Goal: Information Seeking & Learning: Learn about a topic

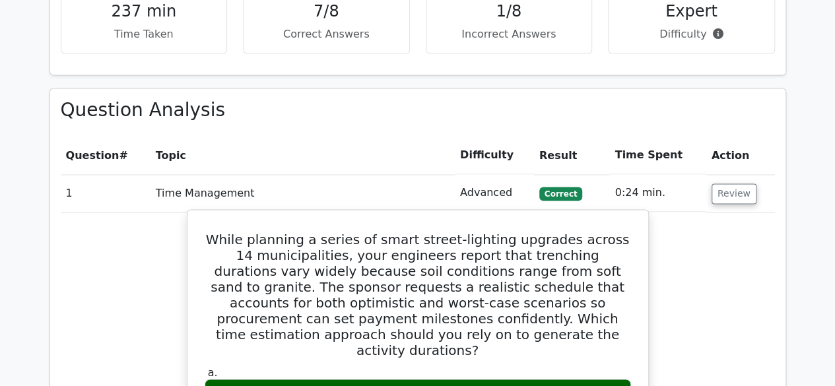
scroll to position [990, 0]
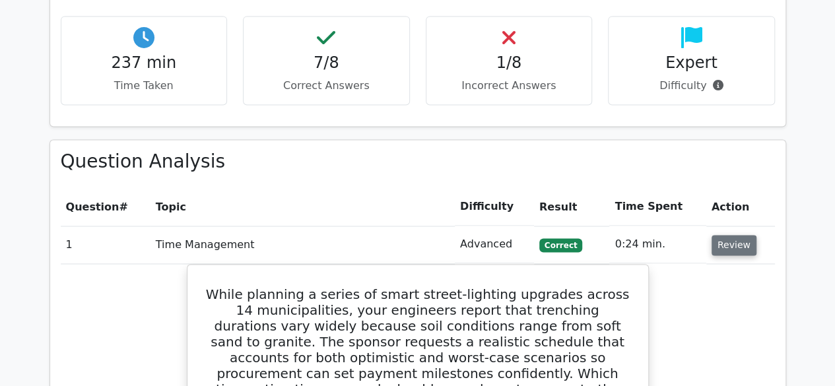
click at [726, 235] on button "Review" at bounding box center [734, 245] width 45 height 20
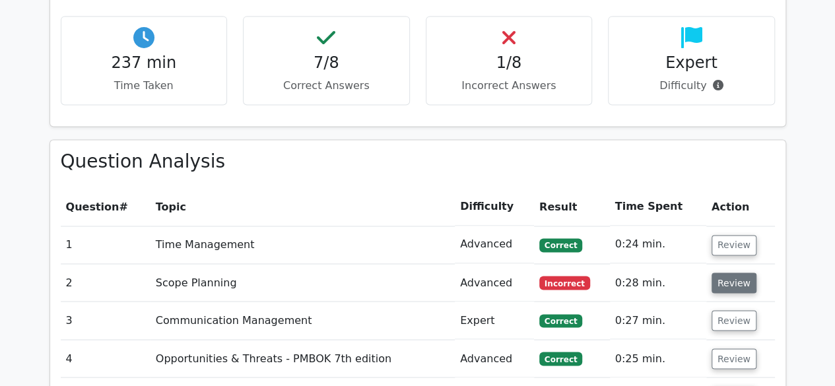
click at [728, 273] on button "Review" at bounding box center [734, 283] width 45 height 20
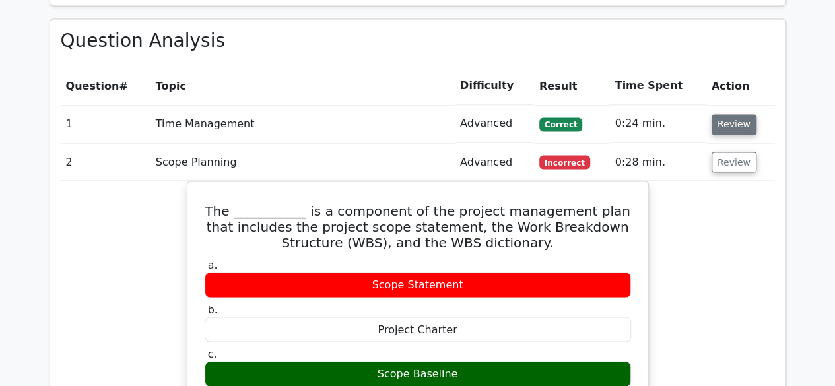
scroll to position [1056, 0]
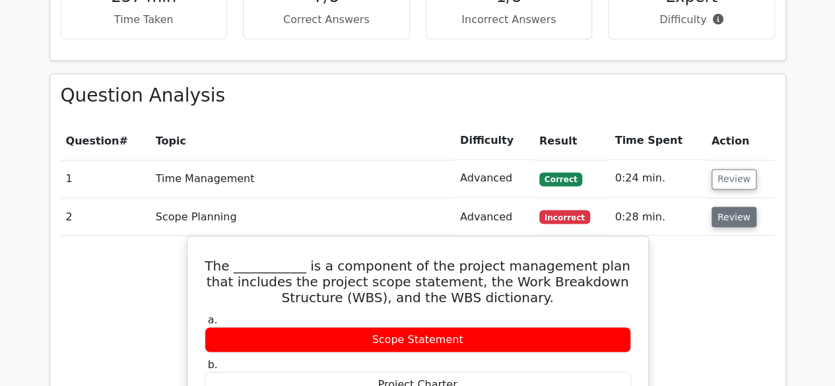
click at [732, 207] on button "Review" at bounding box center [734, 217] width 45 height 20
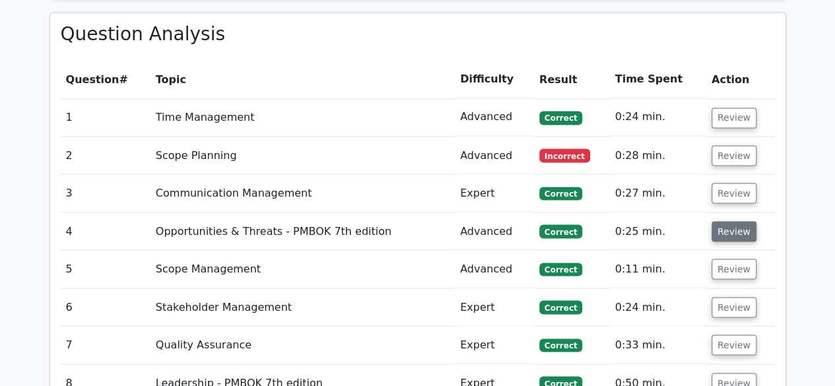
scroll to position [1122, 0]
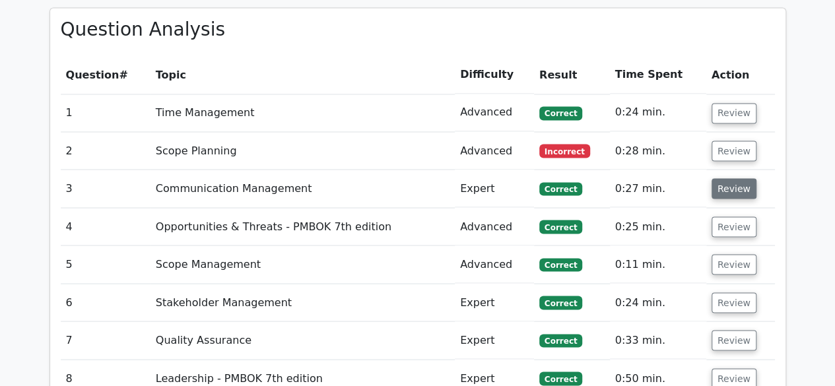
click at [734, 178] on button "Review" at bounding box center [734, 188] width 45 height 20
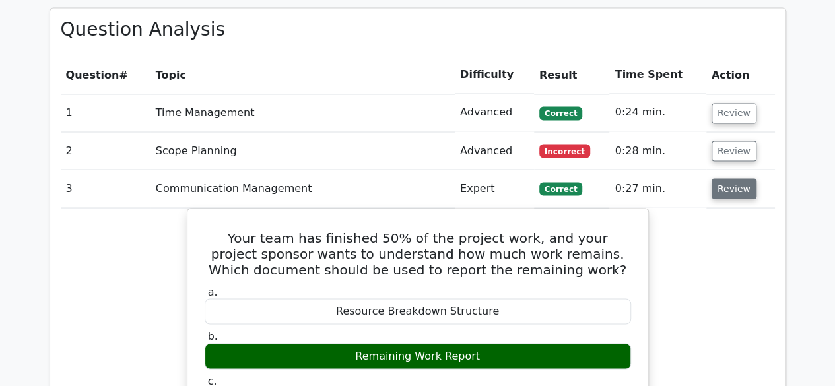
click at [728, 178] on button "Review" at bounding box center [734, 188] width 45 height 20
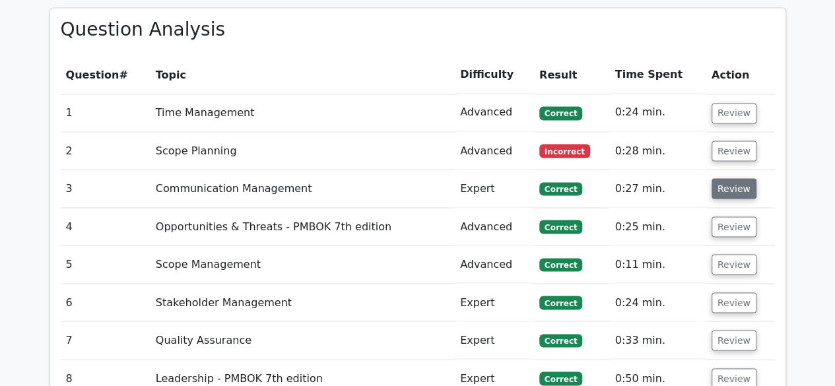
click at [729, 178] on button "Review" at bounding box center [734, 188] width 45 height 20
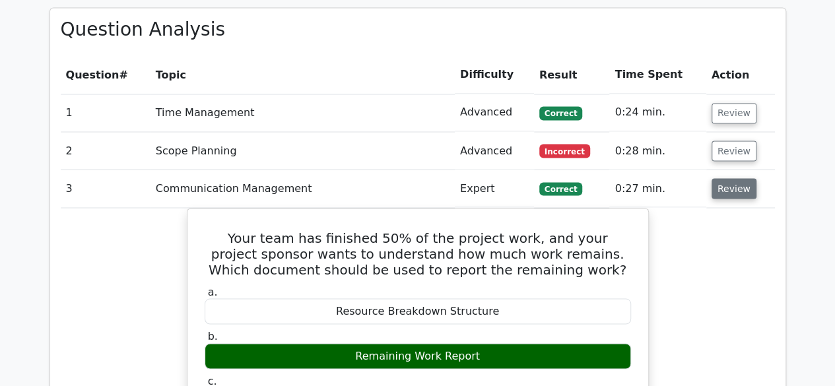
click at [733, 178] on button "Review" at bounding box center [734, 188] width 45 height 20
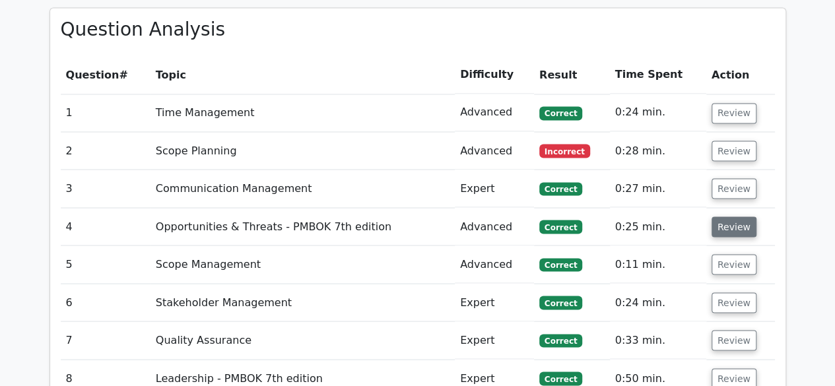
click at [726, 217] on button "Review" at bounding box center [734, 227] width 45 height 20
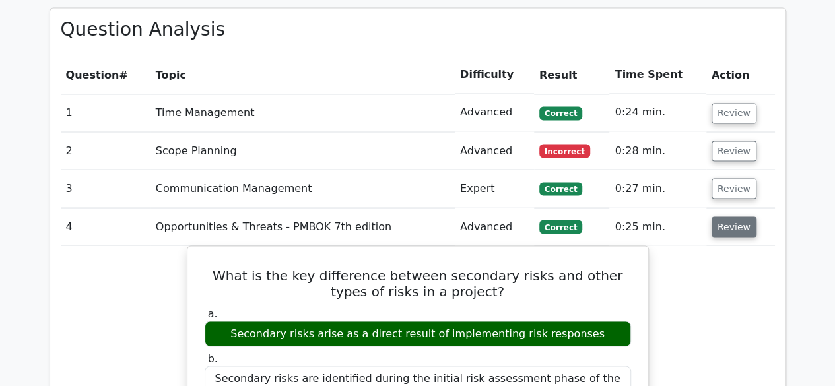
click at [735, 217] on button "Review" at bounding box center [734, 227] width 45 height 20
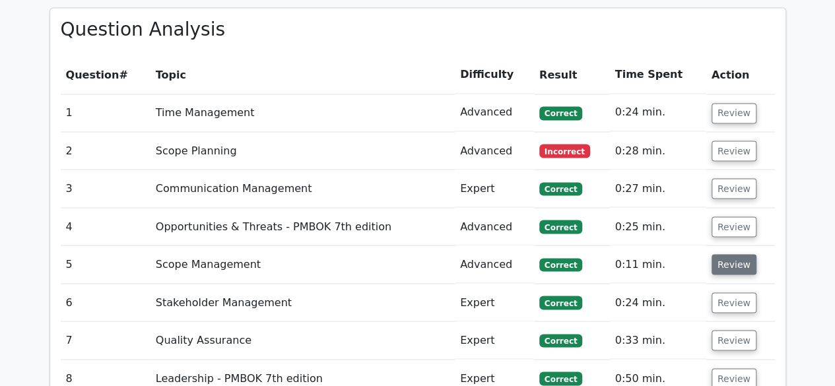
click at [726, 254] on button "Review" at bounding box center [734, 264] width 45 height 20
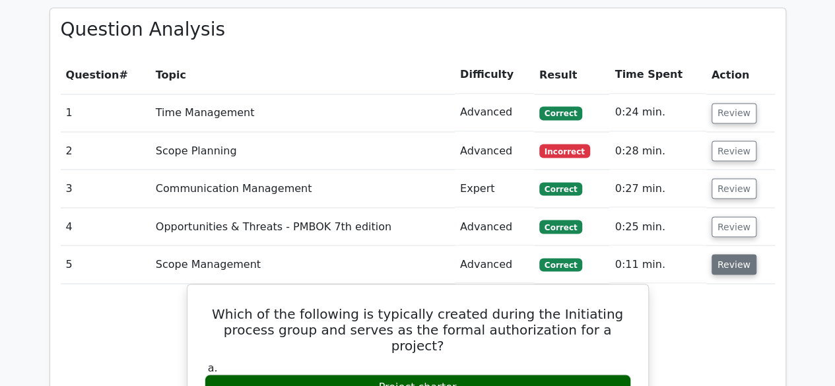
click at [720, 254] on button "Review" at bounding box center [734, 264] width 45 height 20
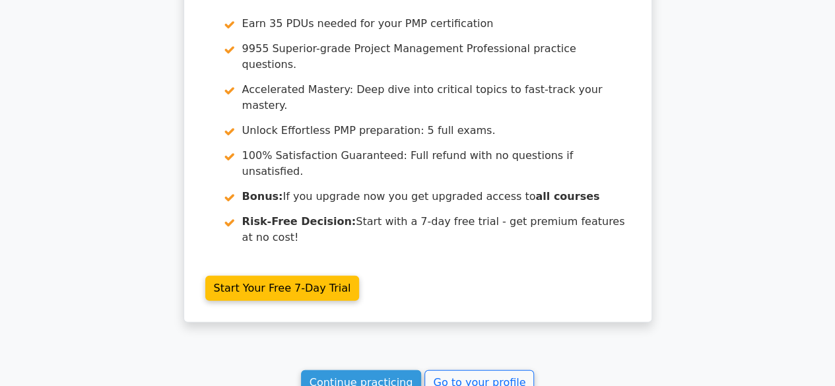
scroll to position [1721, 0]
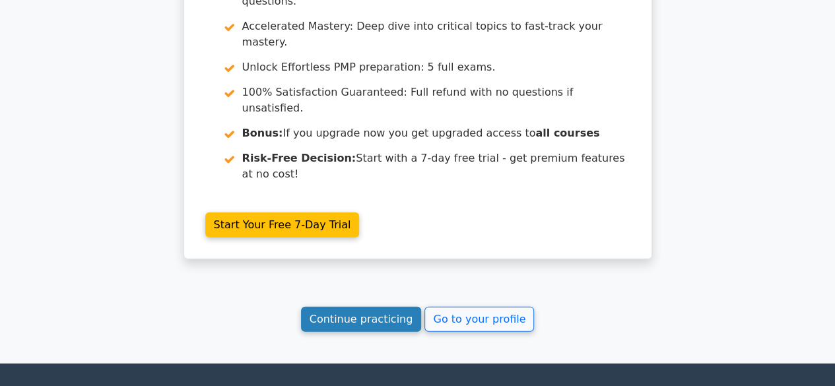
click at [364, 307] on link "Continue practicing" at bounding box center [361, 319] width 121 height 25
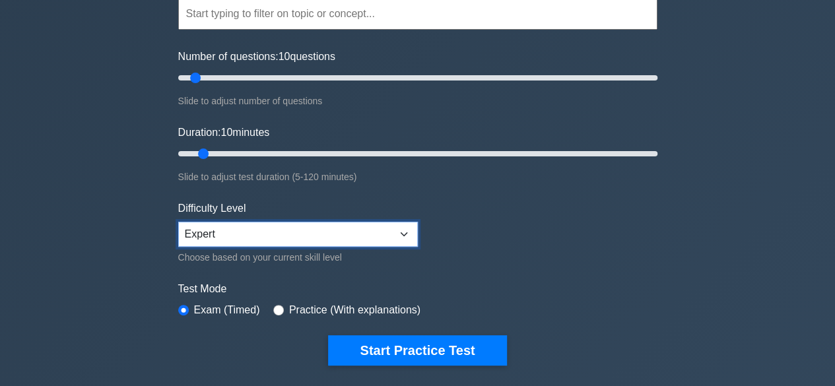
click at [354, 226] on select "Beginner Intermediate Expert" at bounding box center [298, 234] width 240 height 25
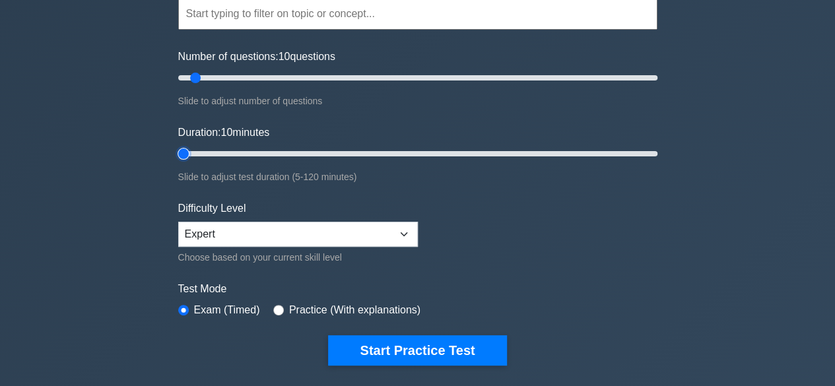
type input "5"
click at [184, 151] on input "Duration: 10 minutes" at bounding box center [417, 154] width 479 height 16
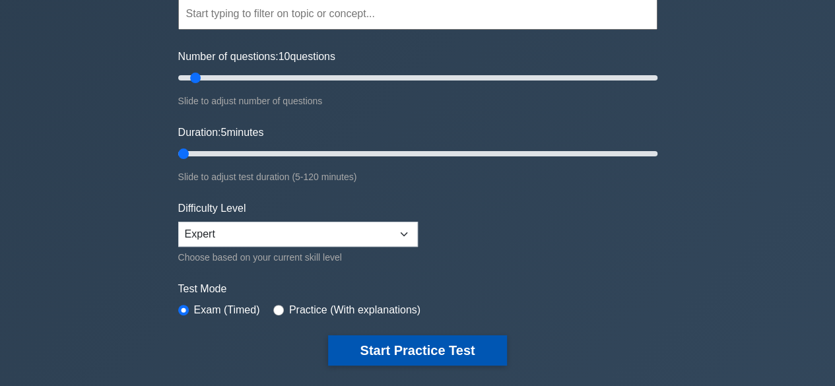
click at [431, 349] on button "Start Practice Test" at bounding box center [417, 350] width 178 height 30
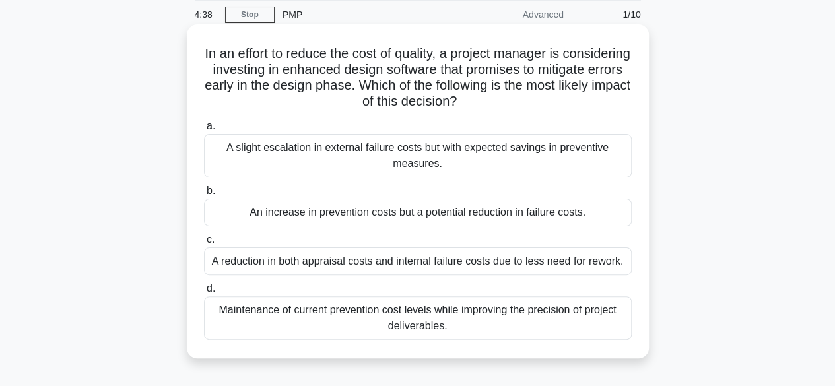
scroll to position [66, 0]
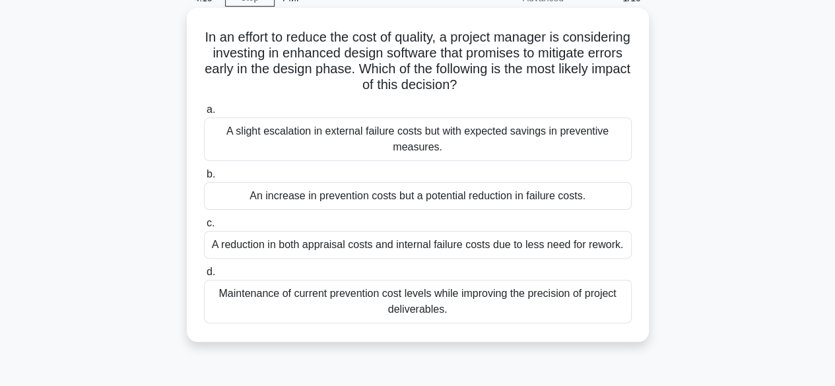
click at [458, 193] on div "An increase in prevention costs but a potential reduction in failure costs." at bounding box center [418, 196] width 428 height 28
click at [204, 179] on input "b. An increase in prevention costs but a potential reduction in failure costs." at bounding box center [204, 174] width 0 height 9
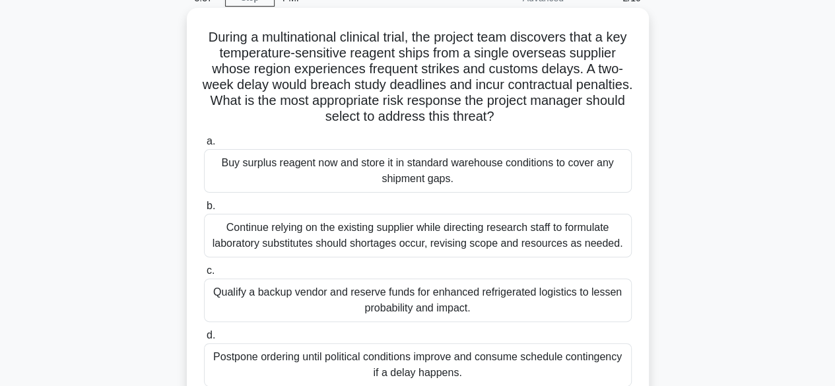
click at [368, 302] on div "Qualify a backup vendor and reserve funds for enhanced refrigerated logistics t…" at bounding box center [418, 301] width 428 height 44
click at [204, 275] on input "c. Qualify a backup vendor and reserve funds for enhanced refrigerated logistic…" at bounding box center [204, 271] width 0 height 9
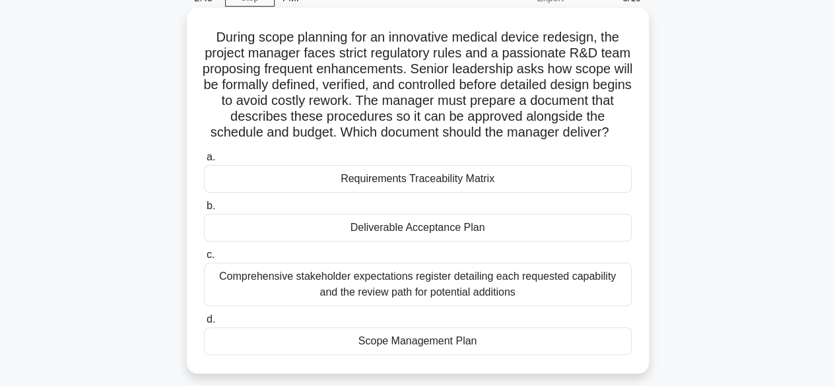
click at [419, 352] on div "Scope Management Plan" at bounding box center [418, 341] width 428 height 28
click at [204, 324] on input "d. Scope Management Plan" at bounding box center [204, 320] width 0 height 9
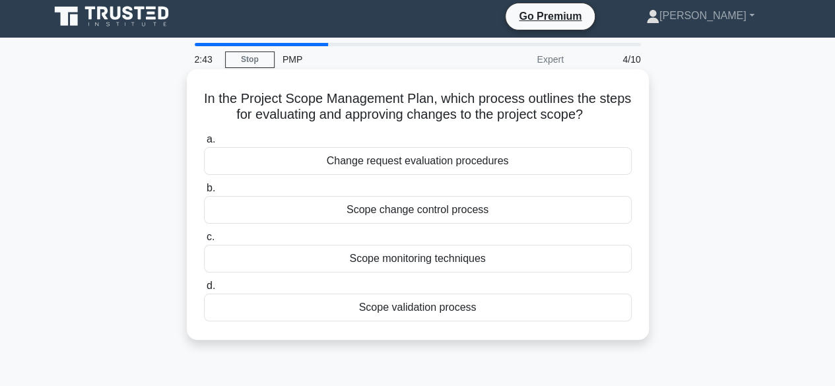
scroll to position [0, 0]
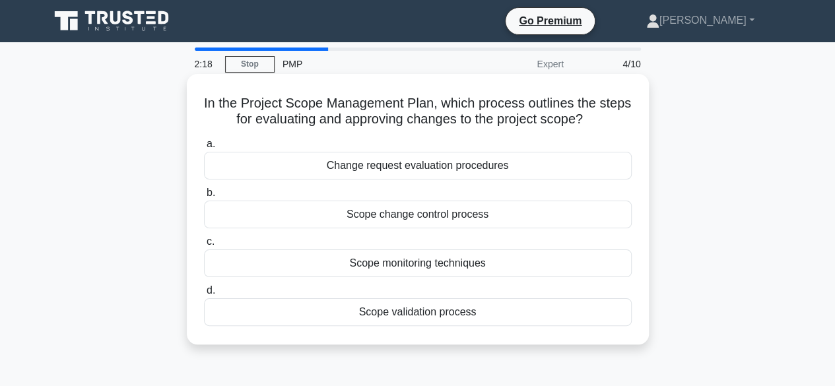
click at [377, 171] on div "Change request evaluation procedures" at bounding box center [418, 166] width 428 height 28
click at [204, 149] on input "a. Change request evaluation procedures" at bounding box center [204, 144] width 0 height 9
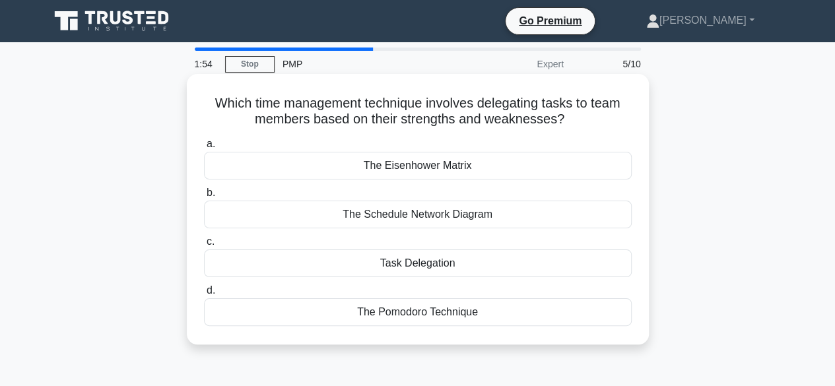
click at [424, 166] on div "The Eisenhower Matrix" at bounding box center [418, 166] width 428 height 28
click at [204, 149] on input "a. The Eisenhower Matrix" at bounding box center [204, 144] width 0 height 9
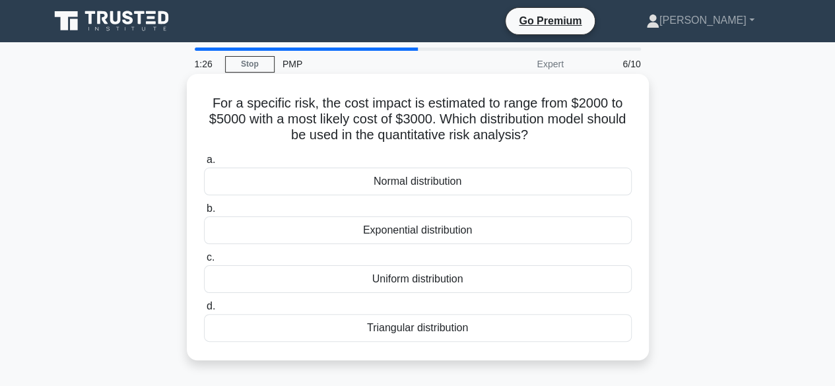
click at [432, 328] on div "Triangular distribution" at bounding box center [418, 328] width 428 height 28
click at [204, 311] on input "d. Triangular distribution" at bounding box center [204, 306] width 0 height 9
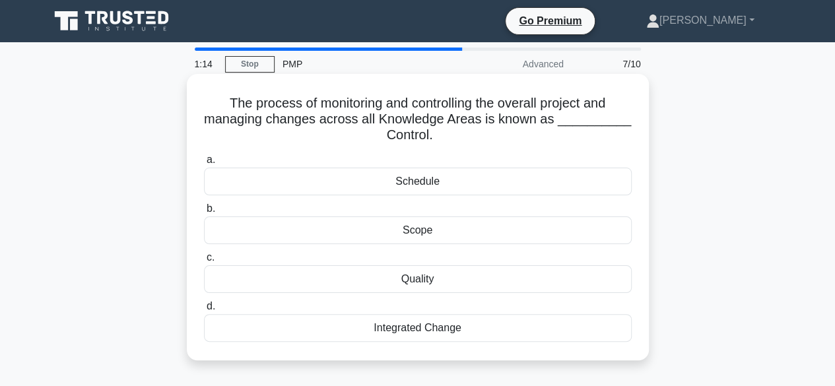
click at [432, 231] on div "Scope" at bounding box center [418, 231] width 428 height 28
click at [204, 213] on input "b. Scope" at bounding box center [204, 209] width 0 height 9
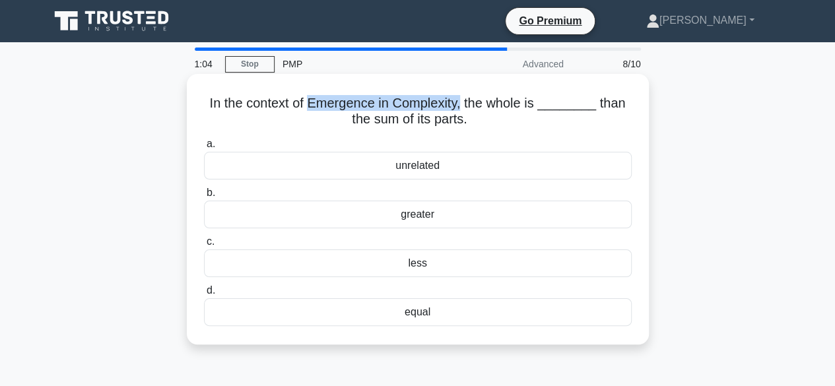
drag, startPoint x: 314, startPoint y: 104, endPoint x: 470, endPoint y: 108, distance: 156.5
click at [470, 108] on h5 "In the context of Emergence in Complexity, the whole is ________ than the sum o…" at bounding box center [418, 111] width 430 height 33
copy h5 "Emergence in Complexity,"
click at [420, 209] on div "greater" at bounding box center [418, 215] width 428 height 28
click at [204, 197] on input "b. greater" at bounding box center [204, 193] width 0 height 9
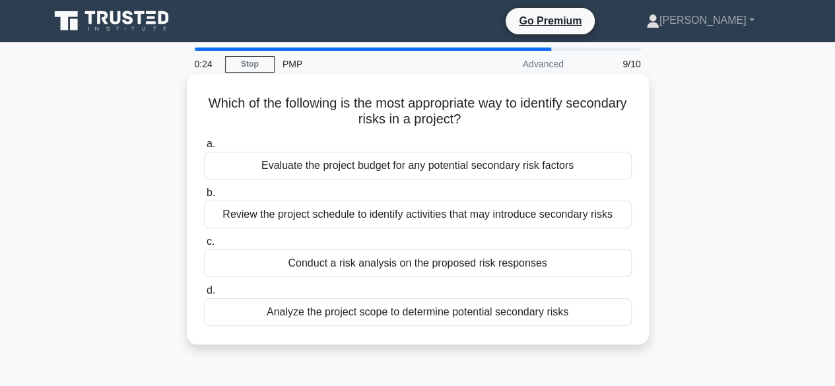
click at [376, 255] on div "Conduct a risk analysis on the proposed risk responses" at bounding box center [418, 264] width 428 height 28
click at [204, 246] on input "c. Conduct a risk analysis on the proposed risk responses" at bounding box center [204, 242] width 0 height 9
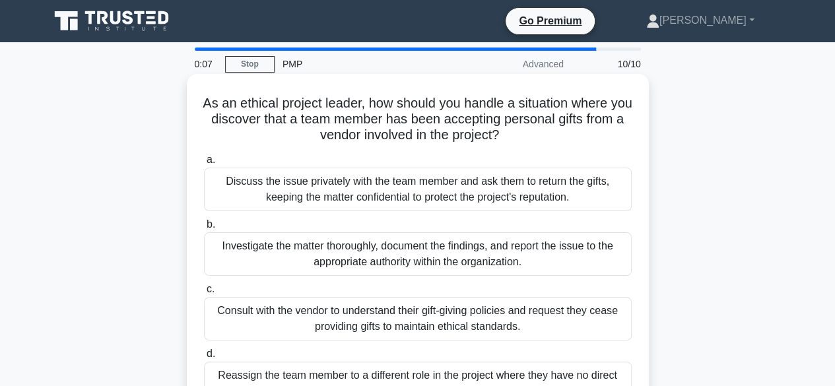
scroll to position [66, 0]
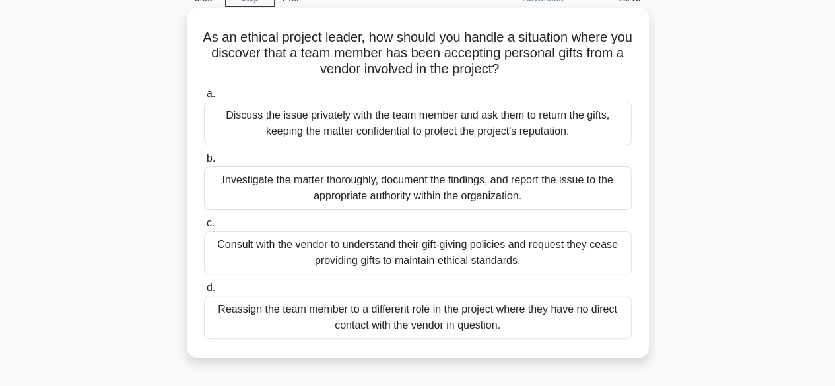
click at [340, 129] on div "Discuss the issue privately with the team member and ask them to return the gif…" at bounding box center [418, 124] width 428 height 44
click at [204, 98] on input "a. Discuss the issue privately with the team member and ask them to return the …" at bounding box center [204, 94] width 0 height 9
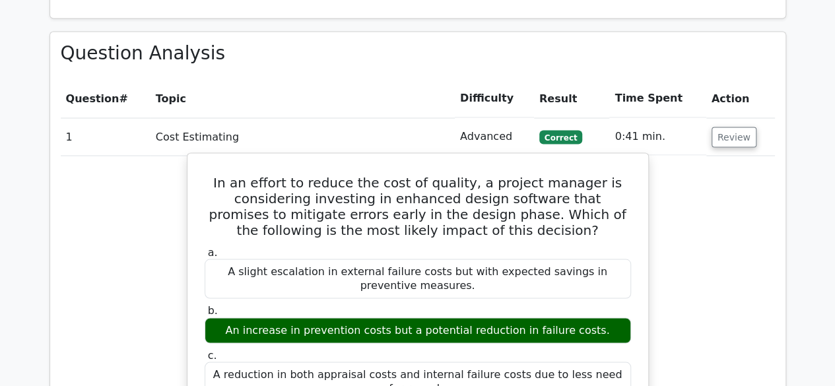
scroll to position [1122, 0]
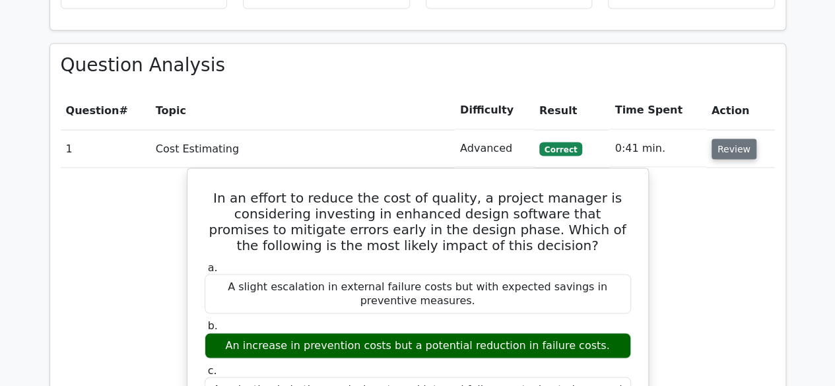
click at [735, 139] on button "Review" at bounding box center [734, 149] width 45 height 20
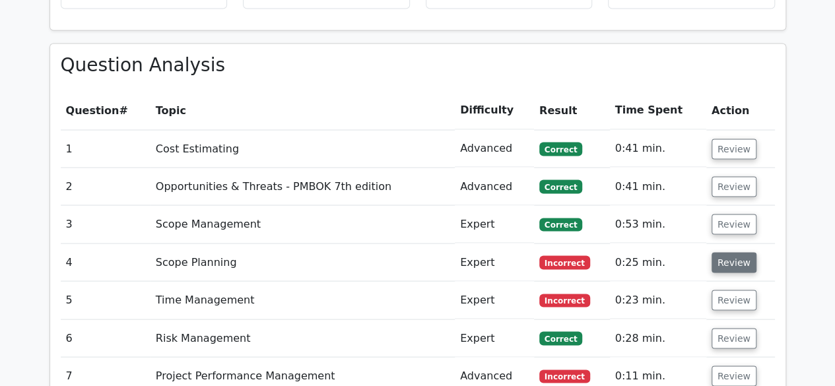
click at [732, 252] on button "Review" at bounding box center [734, 262] width 45 height 20
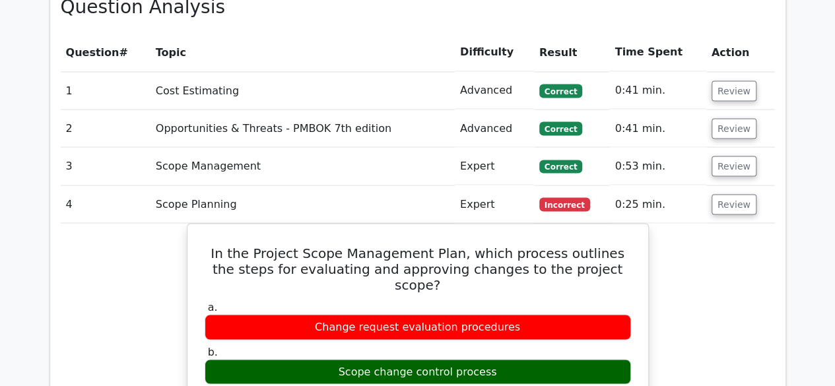
scroll to position [1188, 0]
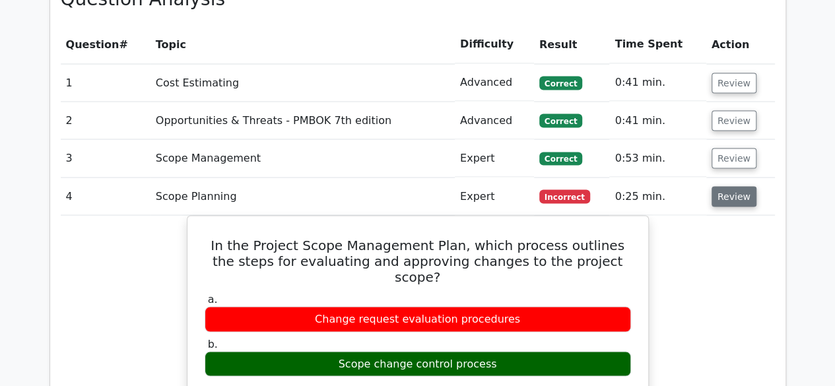
click at [732, 186] on button "Review" at bounding box center [734, 196] width 45 height 20
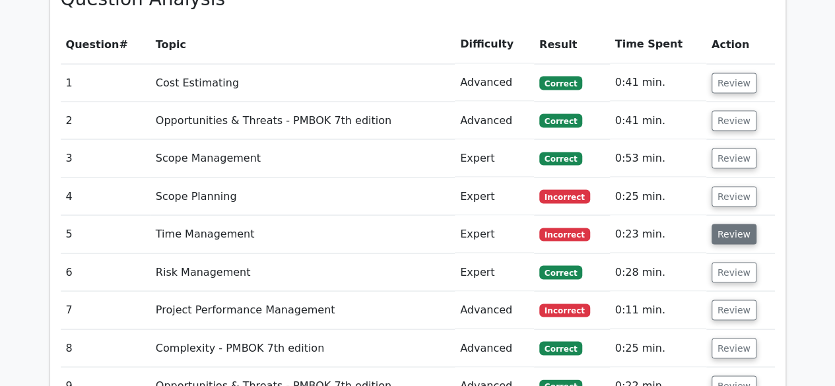
click at [728, 224] on button "Review" at bounding box center [734, 234] width 45 height 20
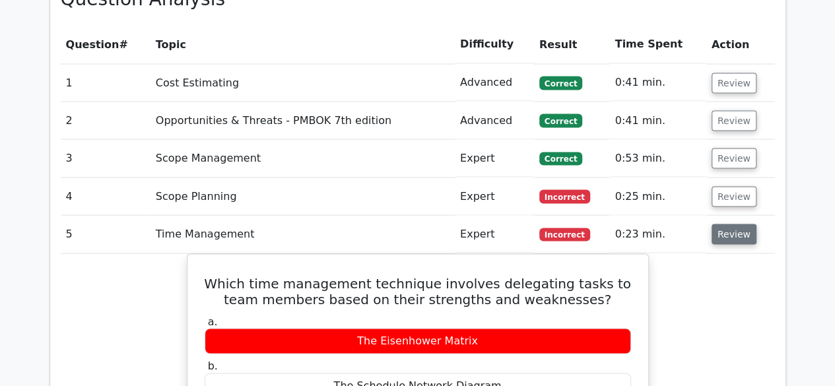
click at [737, 224] on button "Review" at bounding box center [734, 234] width 45 height 20
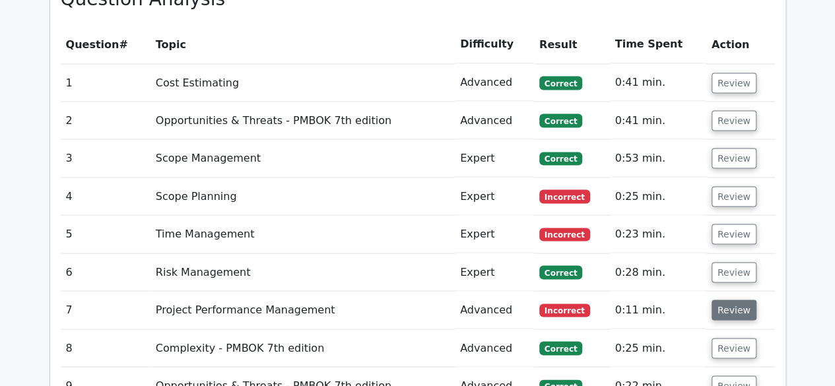
click at [739, 300] on button "Review" at bounding box center [734, 310] width 45 height 20
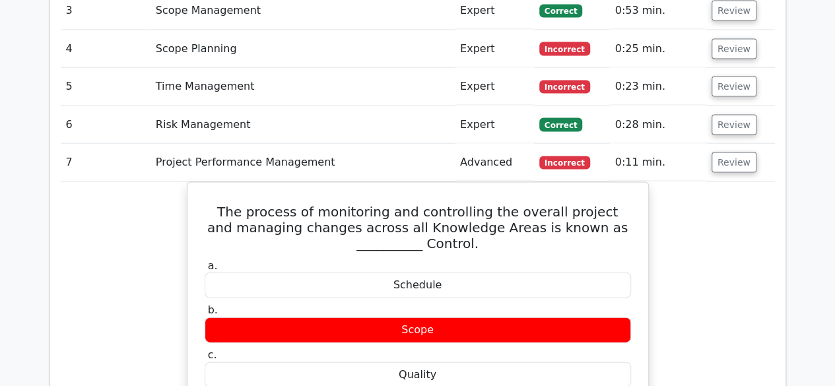
scroll to position [1254, 0]
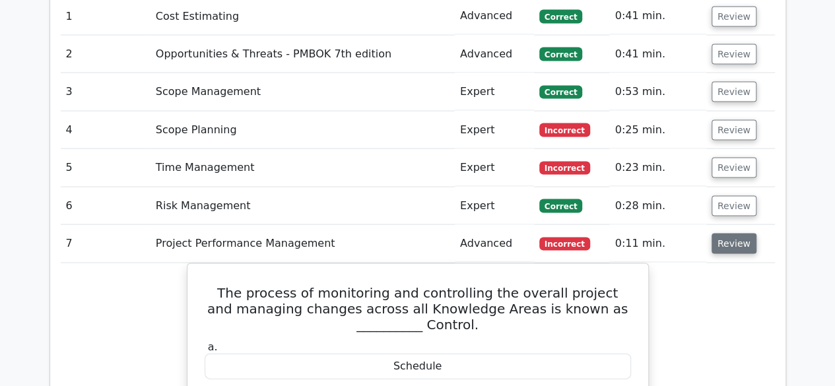
click at [725, 234] on button "Review" at bounding box center [734, 244] width 45 height 20
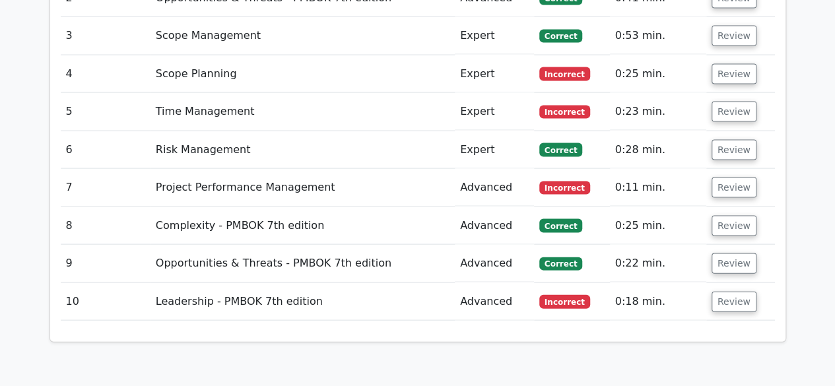
scroll to position [1320, 0]
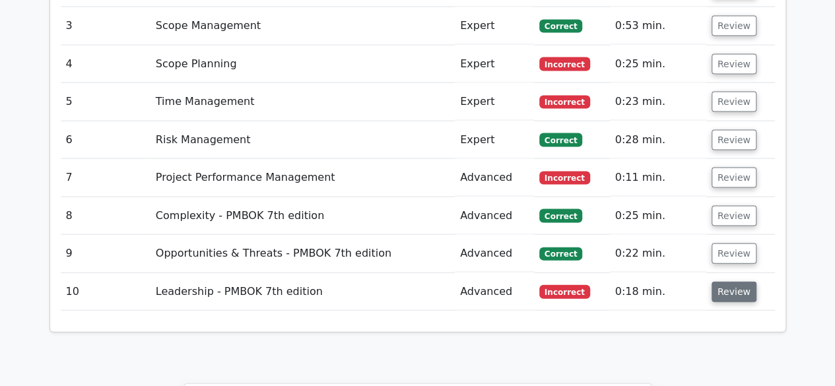
click at [727, 282] on button "Review" at bounding box center [734, 292] width 45 height 20
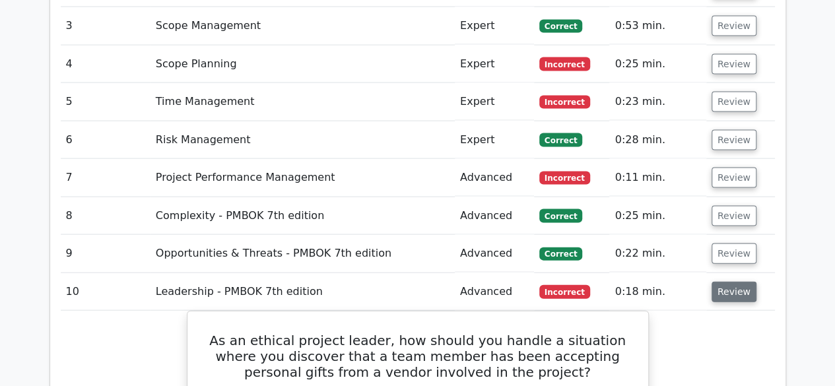
click at [733, 282] on button "Review" at bounding box center [734, 292] width 45 height 20
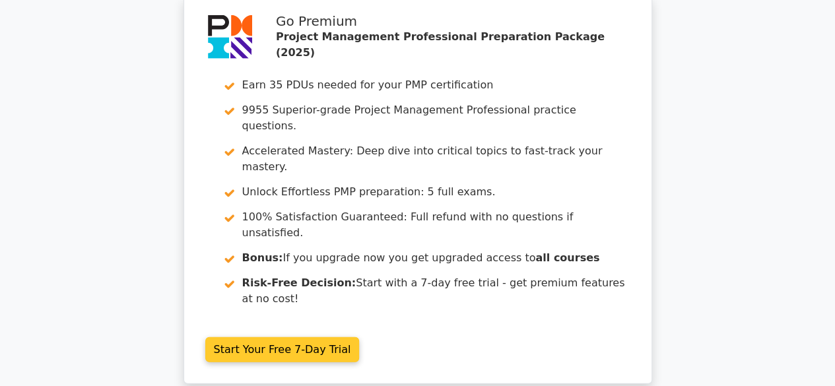
scroll to position [1832, 0]
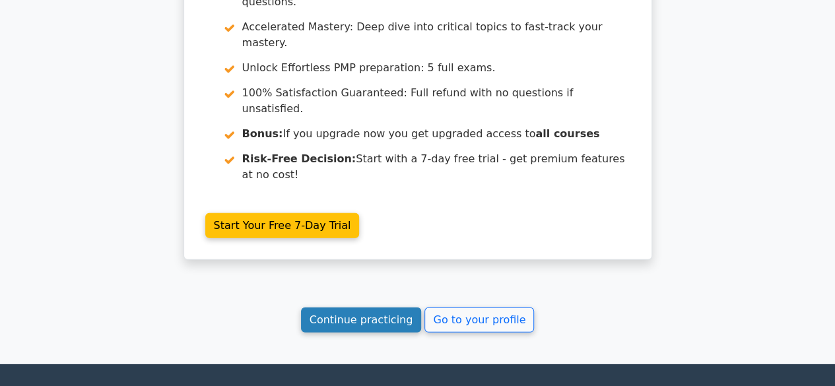
click at [361, 308] on link "Continue practicing" at bounding box center [361, 320] width 121 height 25
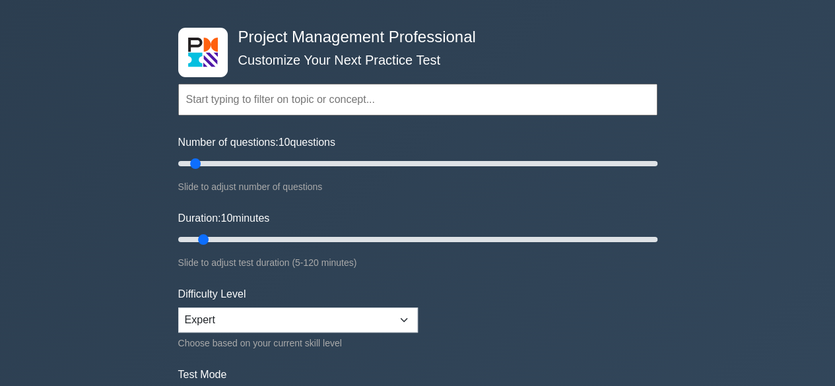
scroll to position [66, 0]
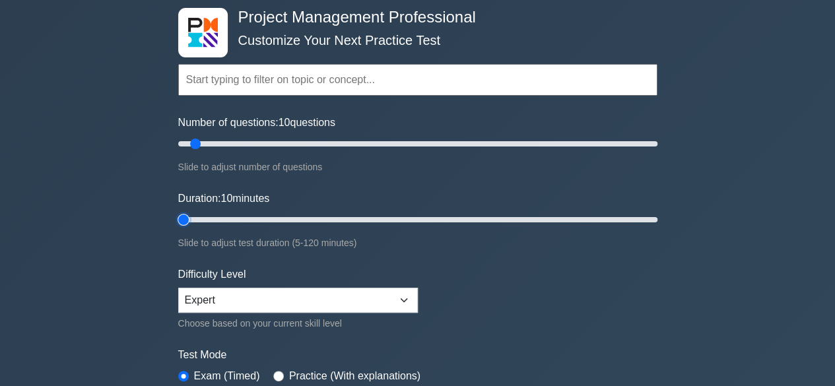
type input "5"
click at [178, 216] on input "Duration: 10 minutes" at bounding box center [417, 220] width 479 height 16
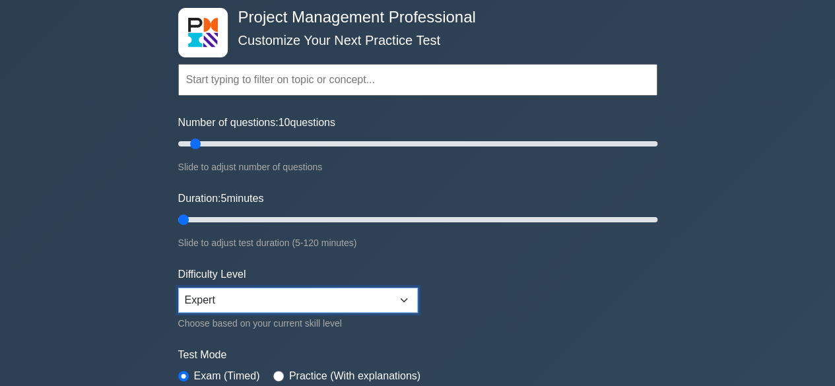
click at [388, 293] on select "Beginner Intermediate Expert" at bounding box center [298, 300] width 240 height 25
select select "beginner"
click at [178, 288] on select "Beginner Intermediate Expert" at bounding box center [298, 300] width 240 height 25
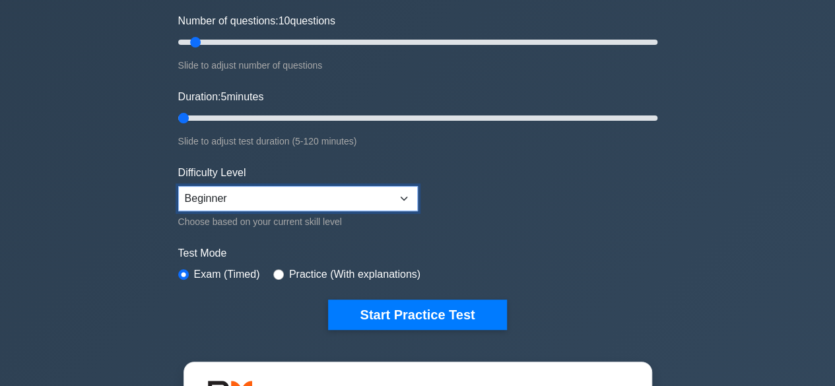
scroll to position [198, 0]
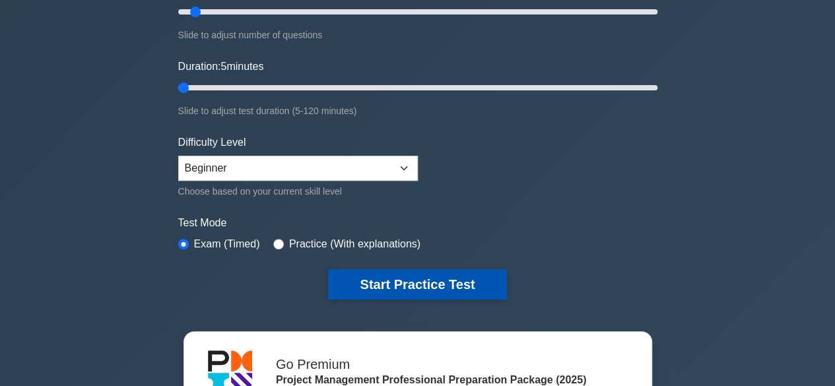
click at [395, 278] on button "Start Practice Test" at bounding box center [417, 284] width 178 height 30
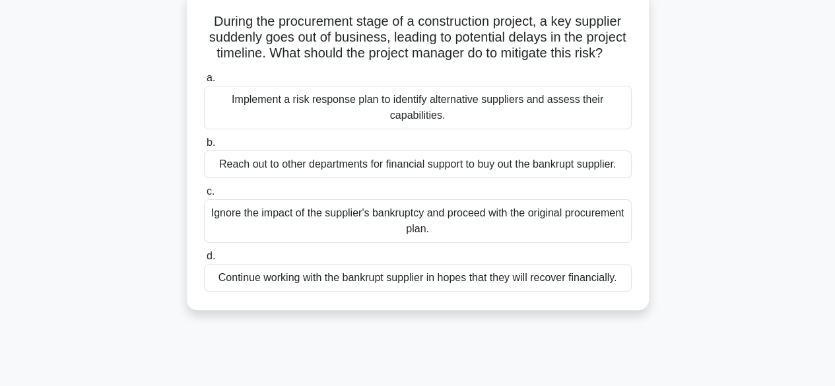
scroll to position [66, 0]
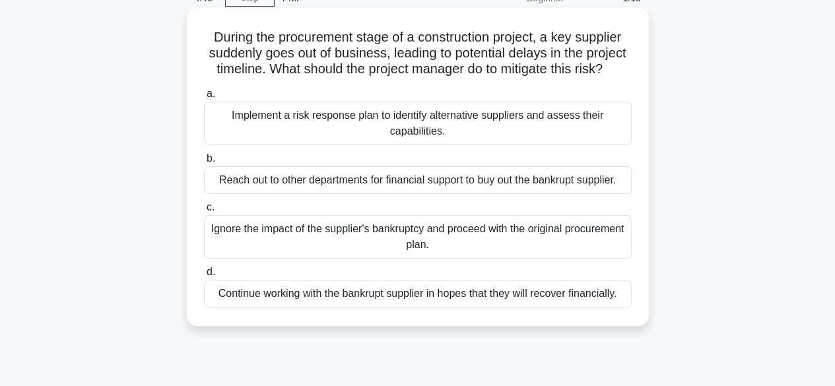
click at [367, 140] on div "Implement a risk response plan to identify alternative suppliers and assess the…" at bounding box center [418, 124] width 428 height 44
click at [204, 98] on input "a. Implement a risk response plan to identify alternative suppliers and assess …" at bounding box center [204, 94] width 0 height 9
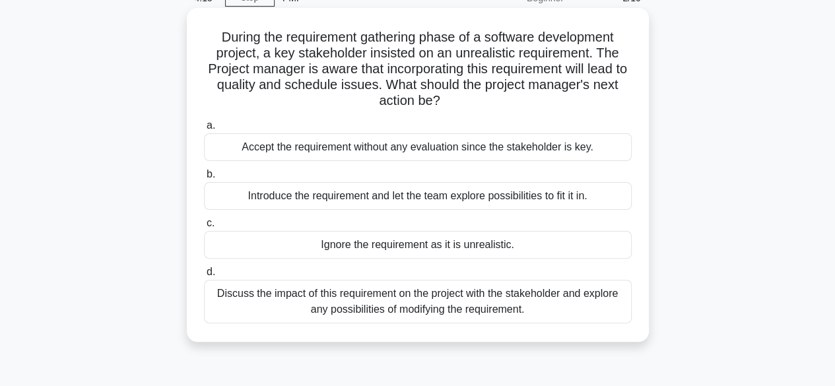
click at [463, 303] on div "Discuss the impact of this requirement on the project with the stakeholder and …" at bounding box center [418, 302] width 428 height 44
click at [204, 277] on input "d. Discuss the impact of this requirement on the project with the stakeholder a…" at bounding box center [204, 272] width 0 height 9
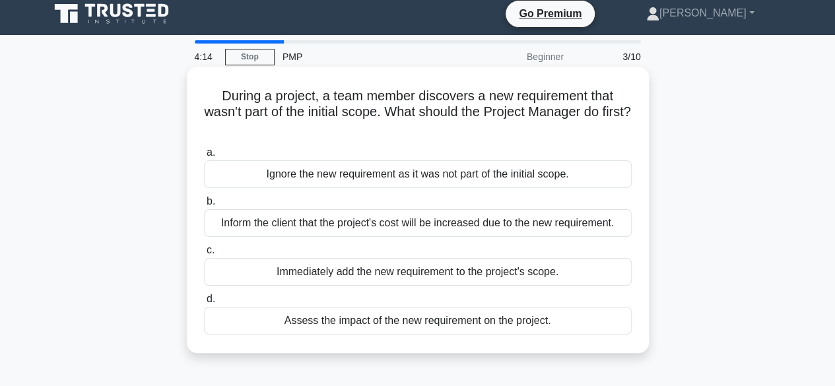
scroll to position [0, 0]
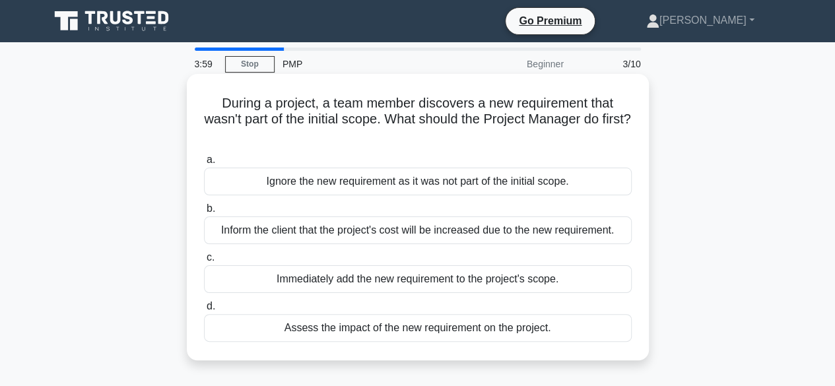
click at [417, 329] on div "Assess the impact of the new requirement on the project." at bounding box center [418, 328] width 428 height 28
click at [204, 311] on input "d. Assess the impact of the new requirement on the project." at bounding box center [204, 306] width 0 height 9
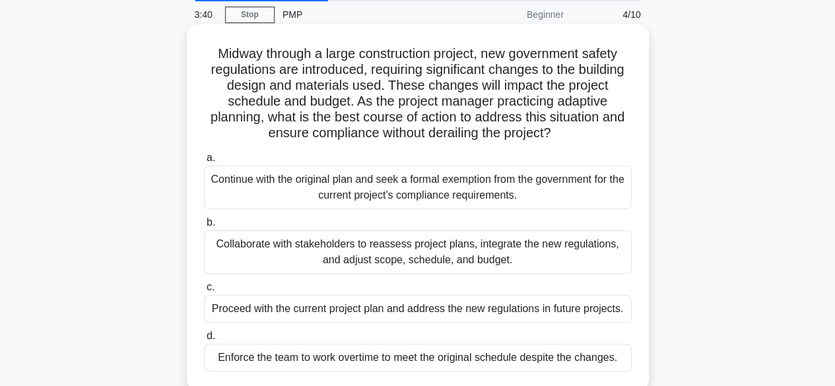
scroll to position [66, 0]
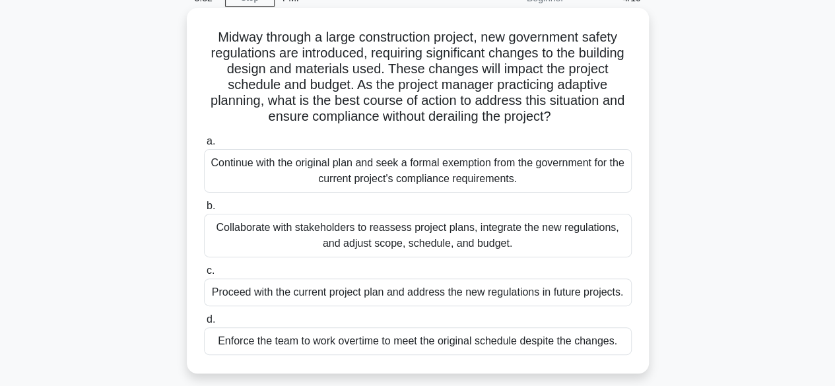
click at [403, 238] on div "Collaborate with stakeholders to reassess project plans, integrate the new regu…" at bounding box center [418, 236] width 428 height 44
click at [204, 211] on input "b. Collaborate with stakeholders to reassess project plans, integrate the new r…" at bounding box center [204, 206] width 0 height 9
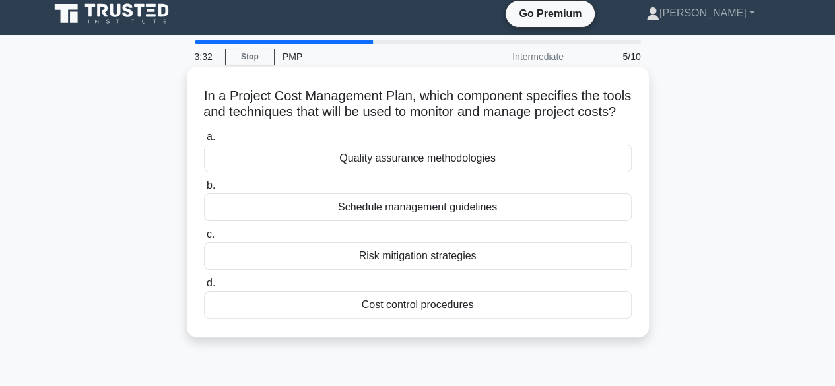
scroll to position [0, 0]
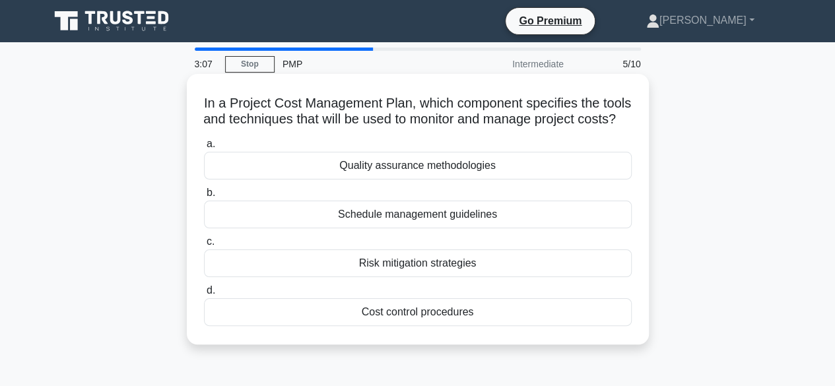
click at [397, 326] on div "Cost control procedures" at bounding box center [418, 312] width 428 height 28
click at [204, 295] on input "d. Cost control procedures" at bounding box center [204, 291] width 0 height 9
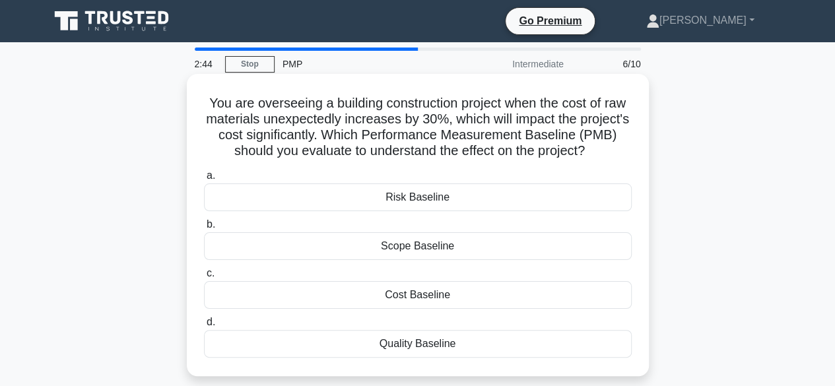
click at [417, 296] on div "Cost Baseline" at bounding box center [418, 295] width 428 height 28
click at [204, 278] on input "c. Cost Baseline" at bounding box center [204, 273] width 0 height 9
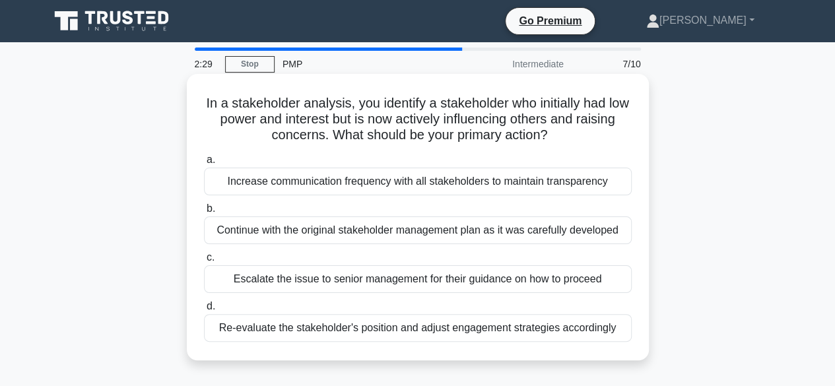
click at [473, 325] on div "Re-evaluate the stakeholder's position and adjust engagement strategies accordi…" at bounding box center [418, 328] width 428 height 28
click at [204, 311] on input "d. Re-evaluate the stakeholder's position and adjust engagement strategies acco…" at bounding box center [204, 306] width 0 height 9
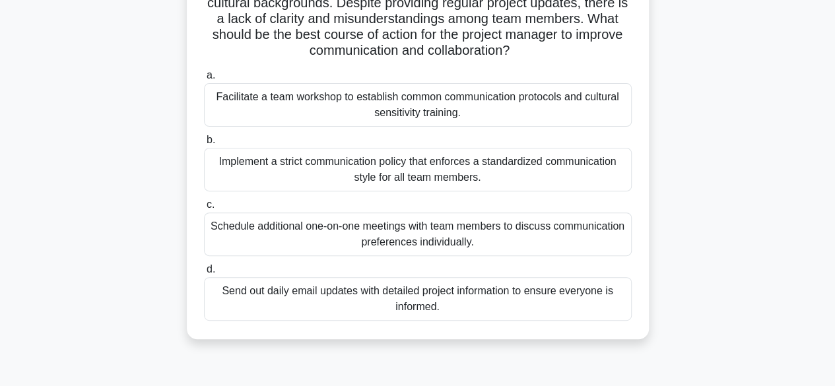
scroll to position [66, 0]
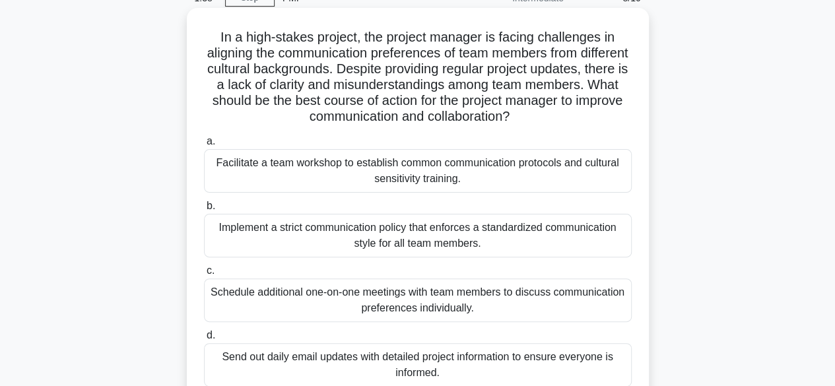
click at [401, 174] on div "Facilitate a team workshop to establish common communication protocols and cult…" at bounding box center [418, 171] width 428 height 44
click at [204, 146] on input "a. Facilitate a team workshop to establish common communication protocols and c…" at bounding box center [204, 141] width 0 height 9
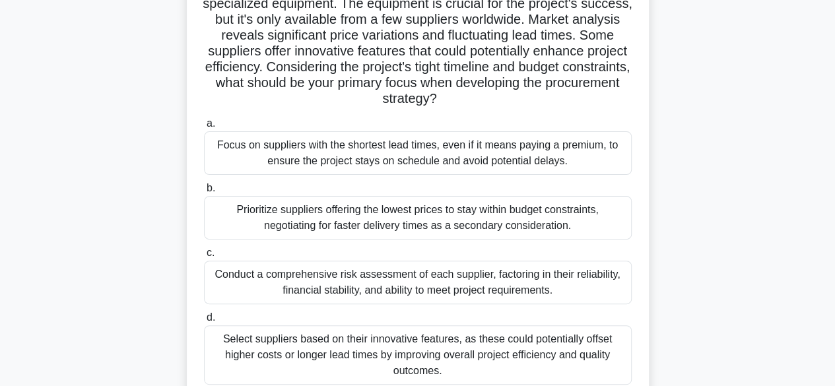
scroll to position [132, 0]
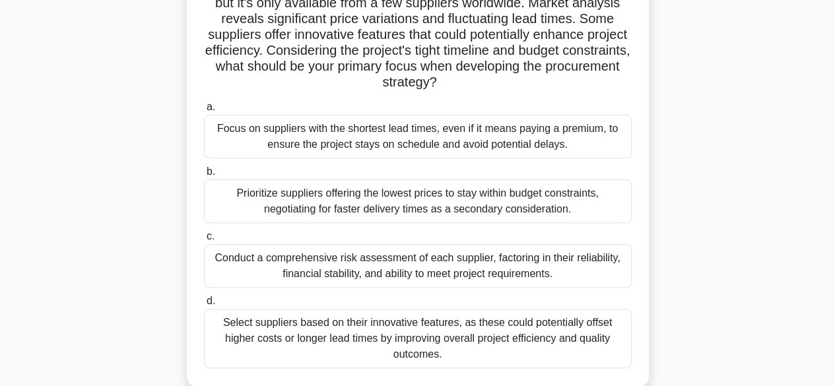
click at [409, 268] on div "Conduct a comprehensive risk assessment of each supplier, factoring in their re…" at bounding box center [418, 266] width 428 height 44
click at [204, 241] on input "c. Conduct a comprehensive risk assessment of each supplier, factoring in their…" at bounding box center [204, 236] width 0 height 9
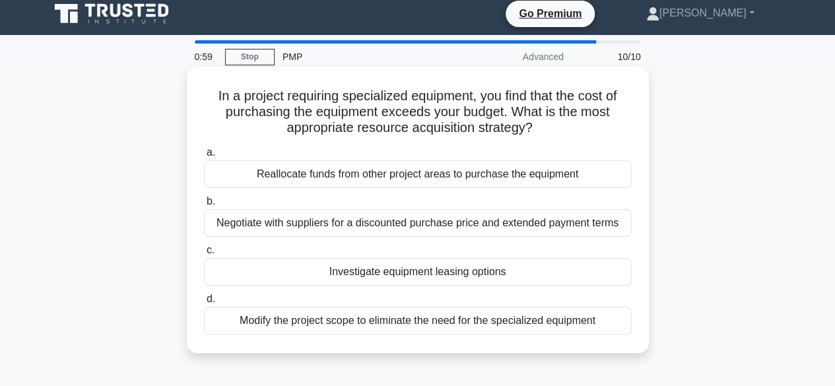
scroll to position [0, 0]
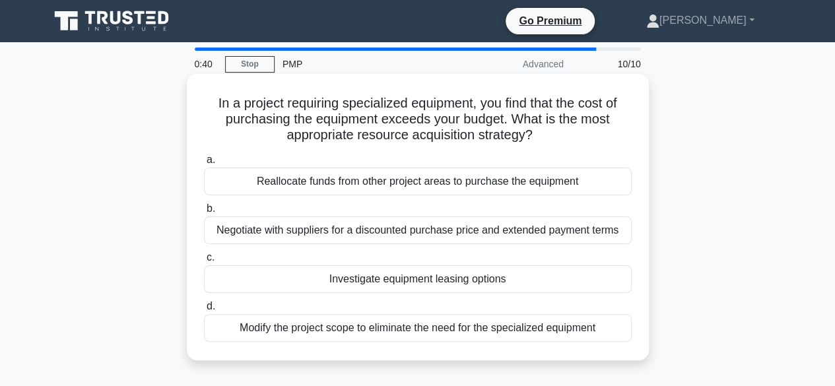
click at [362, 231] on div "Negotiate with suppliers for a discounted purchase price and extended payment t…" at bounding box center [418, 231] width 428 height 28
click at [204, 213] on input "b. Negotiate with suppliers for a discounted purchase price and extended paymen…" at bounding box center [204, 209] width 0 height 9
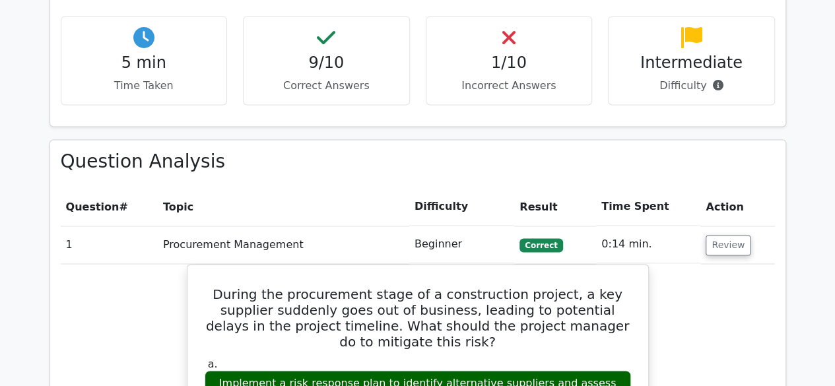
scroll to position [990, 0]
click at [742, 235] on button "Review" at bounding box center [728, 245] width 45 height 20
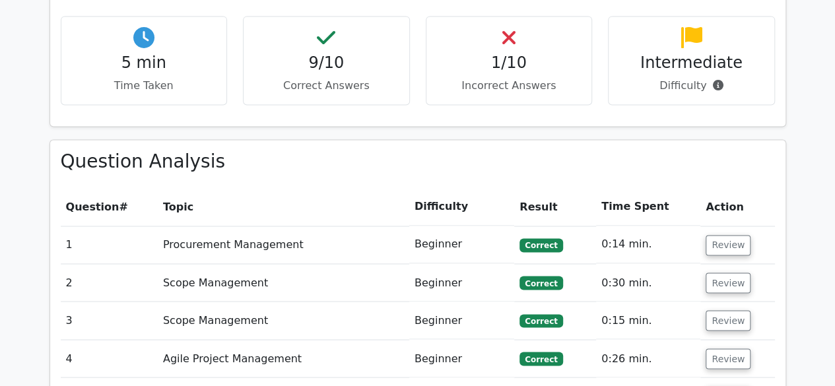
scroll to position [1320, 0]
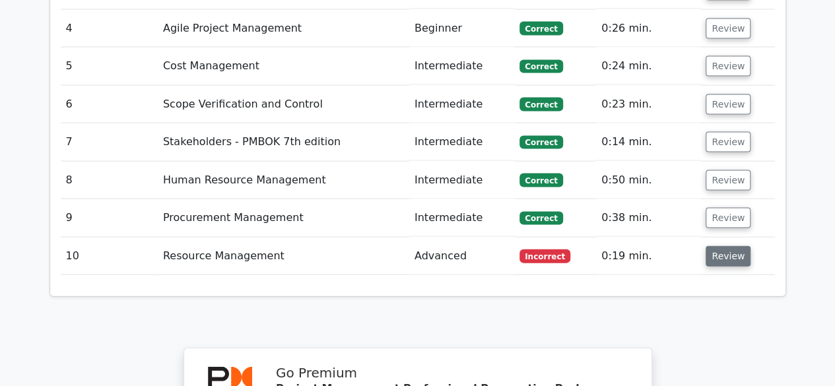
click at [726, 246] on button "Review" at bounding box center [728, 256] width 45 height 20
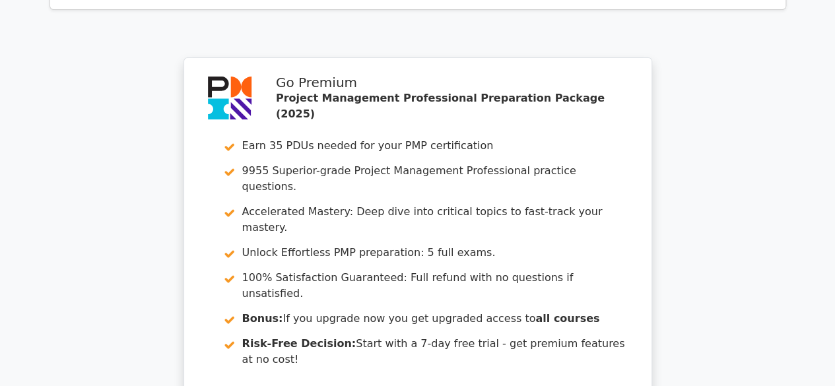
scroll to position [2577, 0]
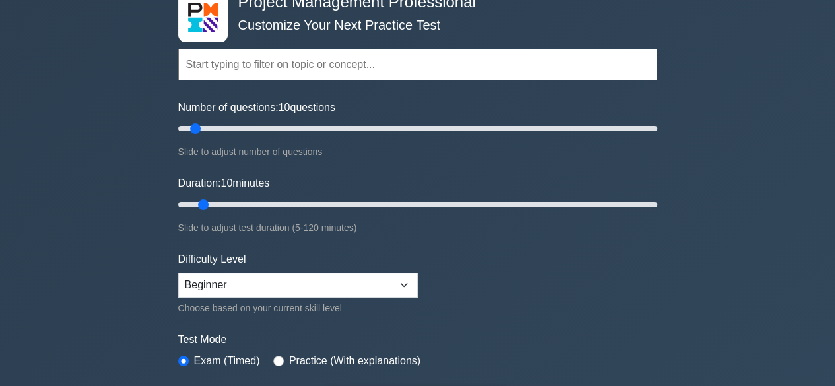
scroll to position [132, 0]
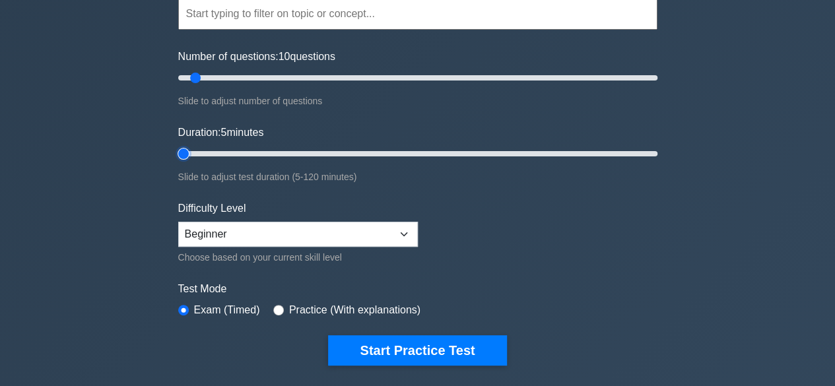
type input "5"
click at [182, 153] on input "Duration: 5 minutes" at bounding box center [417, 154] width 479 height 16
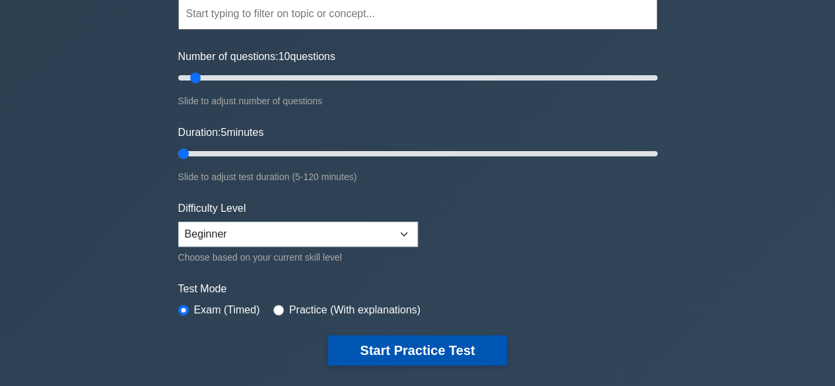
click at [403, 344] on button "Start Practice Test" at bounding box center [417, 350] width 178 height 30
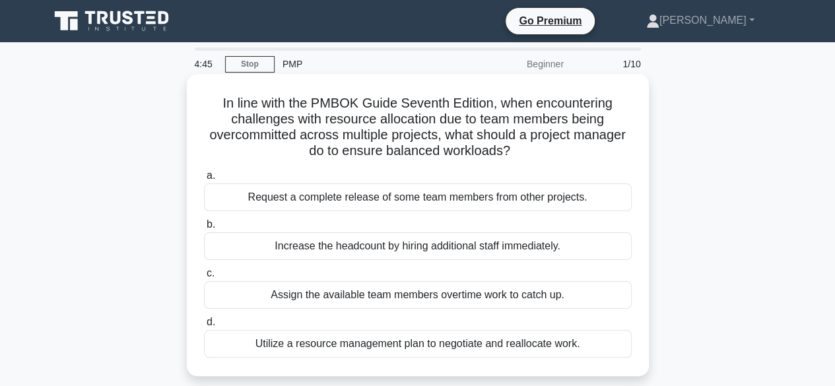
click at [437, 344] on div "Utilize a resource management plan to negotiate and reallocate work." at bounding box center [418, 344] width 428 height 28
click at [204, 327] on input "d. Utilize a resource management plan to negotiate and reallocate work." at bounding box center [204, 322] width 0 height 9
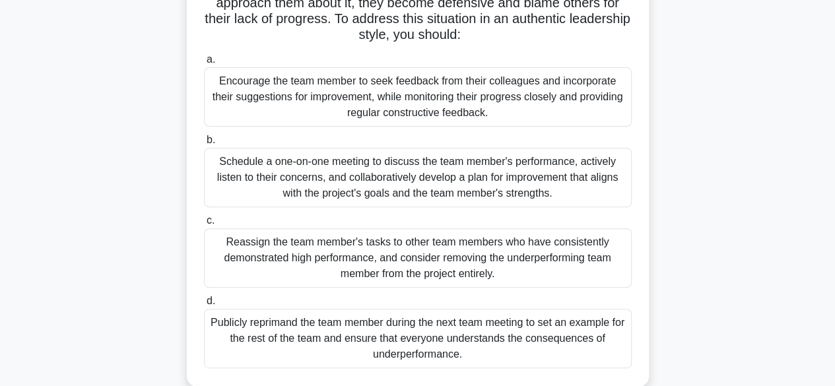
scroll to position [66, 0]
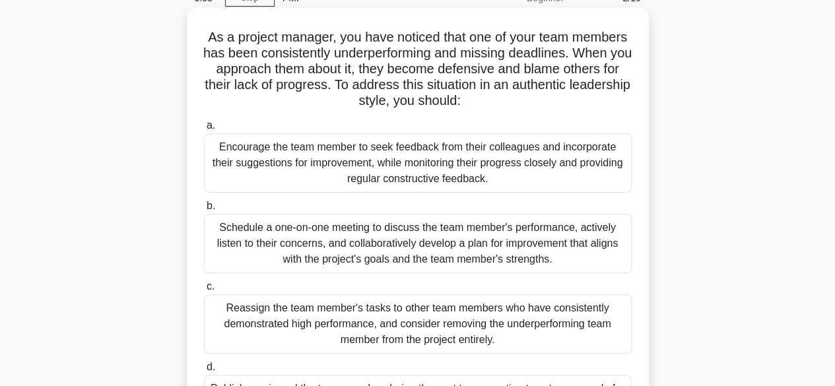
click at [423, 237] on div "Schedule a one-on-one meeting to discuss the team member's performance, activel…" at bounding box center [418, 243] width 428 height 59
click at [204, 211] on input "b. Schedule a one-on-one meeting to discuss the team member's performance, acti…" at bounding box center [204, 206] width 0 height 9
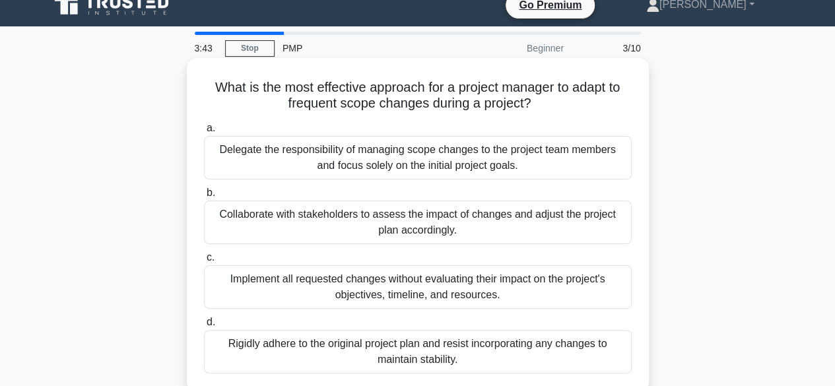
scroll to position [0, 0]
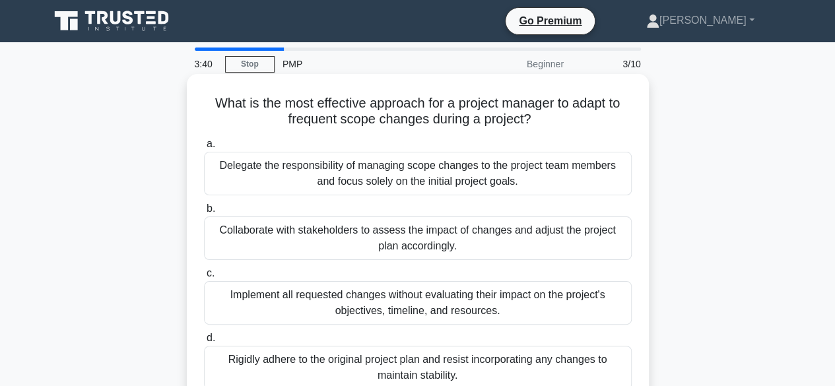
click at [419, 241] on div "Collaborate with stakeholders to assess the impact of changes and adjust the pr…" at bounding box center [418, 239] width 428 height 44
click at [204, 213] on input "b. Collaborate with stakeholders to assess the impact of changes and adjust the…" at bounding box center [204, 209] width 0 height 9
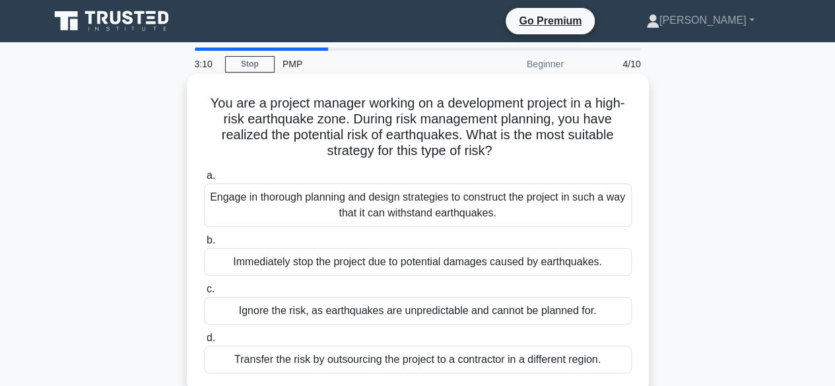
click at [401, 215] on div "Engage in thorough planning and design strategies to construct the project in s…" at bounding box center [418, 206] width 428 height 44
click at [204, 180] on input "a. Engage in thorough planning and design strategies to construct the project i…" at bounding box center [204, 176] width 0 height 9
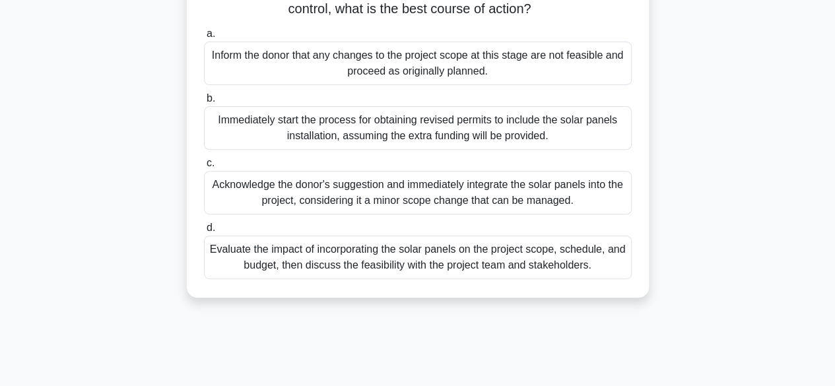
scroll to position [198, 0]
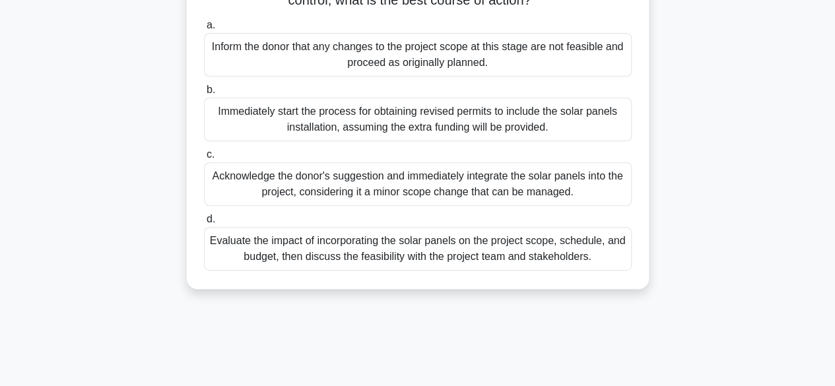
click at [431, 265] on div "Evaluate the impact of incorporating the solar panels on the project scope, sch…" at bounding box center [418, 249] width 428 height 44
click at [204, 224] on input "d. Evaluate the impact of incorporating the solar panels on the project scope, …" at bounding box center [204, 219] width 0 height 9
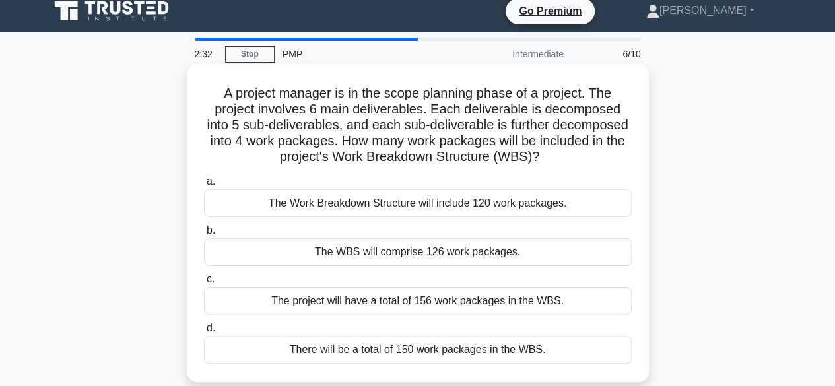
scroll to position [0, 0]
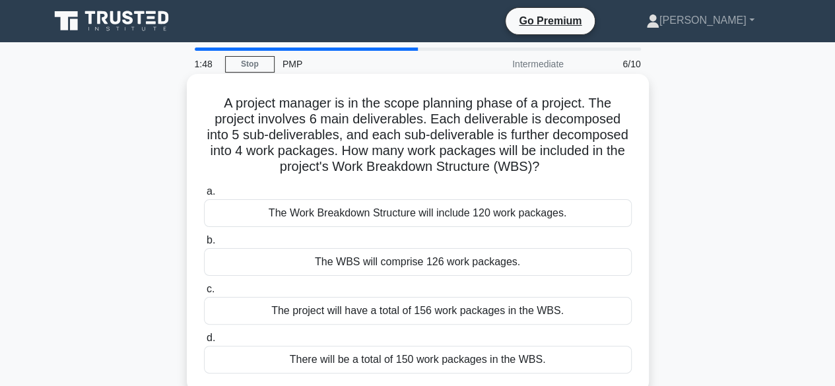
click at [425, 214] on div "The Work Breakdown Structure will include 120 work packages." at bounding box center [418, 213] width 428 height 28
click at [204, 196] on input "a. The Work Breakdown Structure will include 120 work packages." at bounding box center [204, 192] width 0 height 9
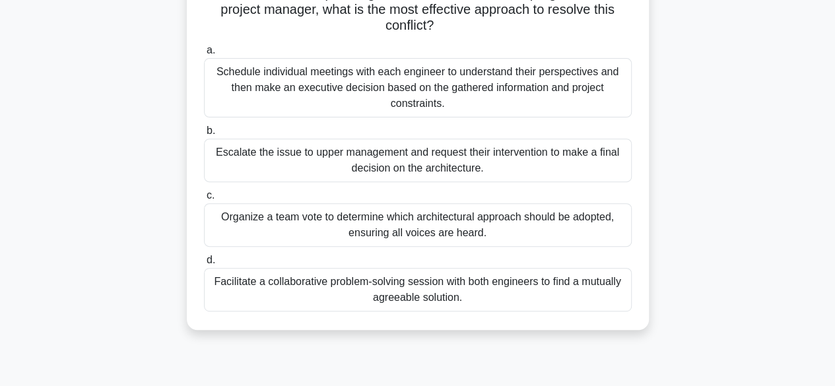
scroll to position [198, 0]
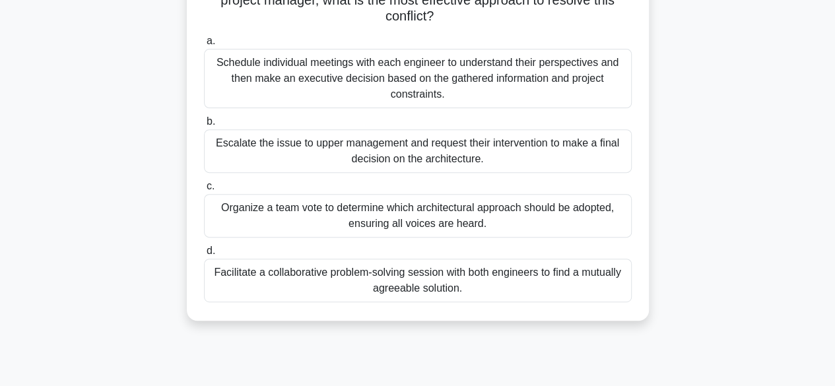
click at [393, 275] on div "Facilitate a collaborative problem-solving session with both engineers to find …" at bounding box center [418, 281] width 428 height 44
click at [204, 256] on input "d. Facilitate a collaborative problem-solving session with both engineers to fi…" at bounding box center [204, 251] width 0 height 9
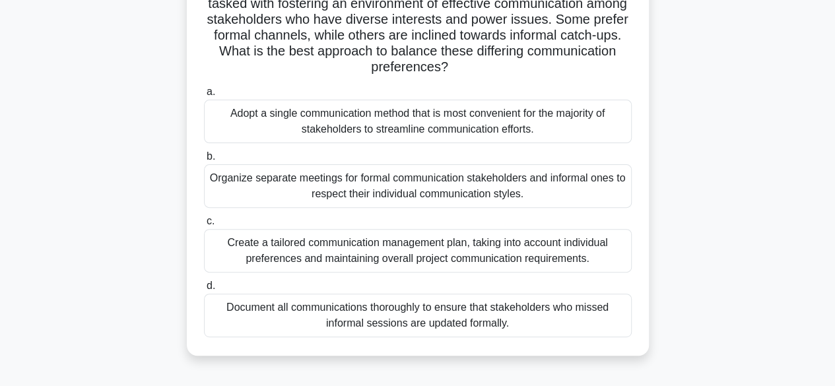
scroll to position [132, 0]
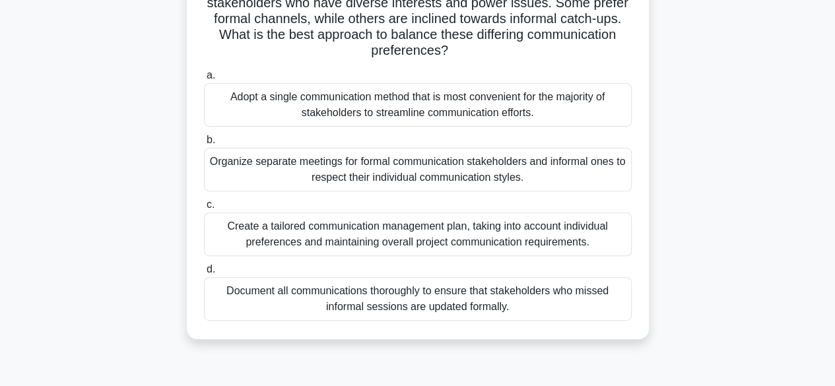
click at [487, 232] on div "Create a tailored communication management plan, taking into account individual…" at bounding box center [418, 235] width 428 height 44
click at [204, 209] on input "c. Create a tailored communication management plan, taking into account individ…" at bounding box center [204, 205] width 0 height 9
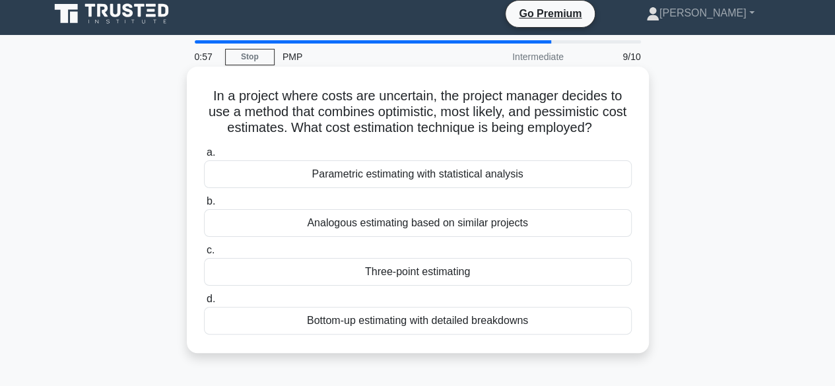
scroll to position [0, 0]
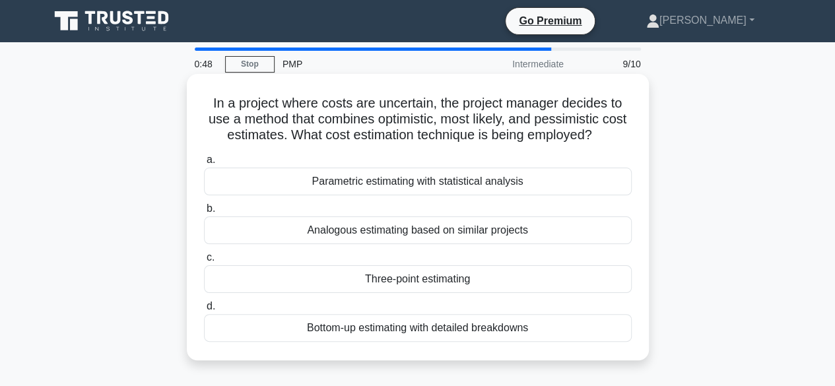
click at [399, 281] on div "Three-point estimating" at bounding box center [418, 279] width 428 height 28
click at [204, 262] on input "c. Three-point estimating" at bounding box center [204, 258] width 0 height 9
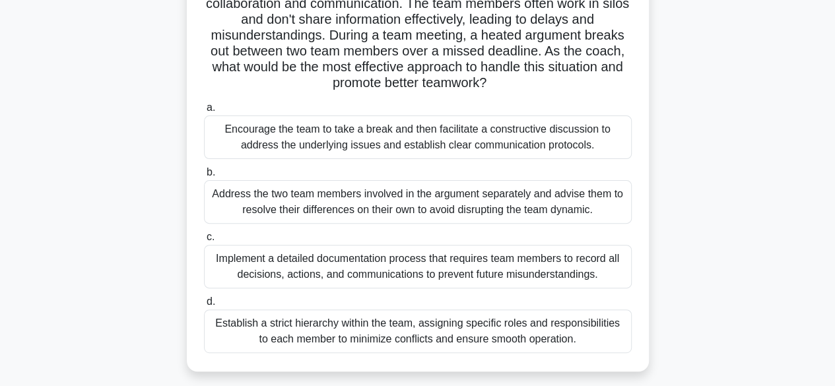
scroll to position [132, 0]
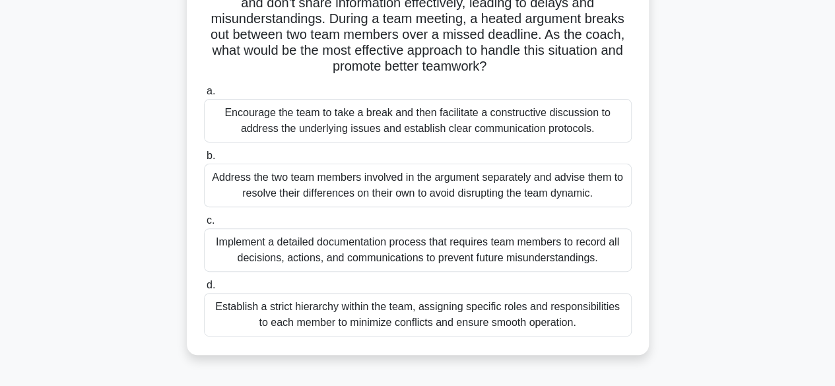
click at [404, 117] on div "Encourage the team to take a break and then facilitate a constructive discussio…" at bounding box center [418, 121] width 428 height 44
click at [204, 96] on input "a. Encourage the team to take a break and then facilitate a constructive discus…" at bounding box center [204, 91] width 0 height 9
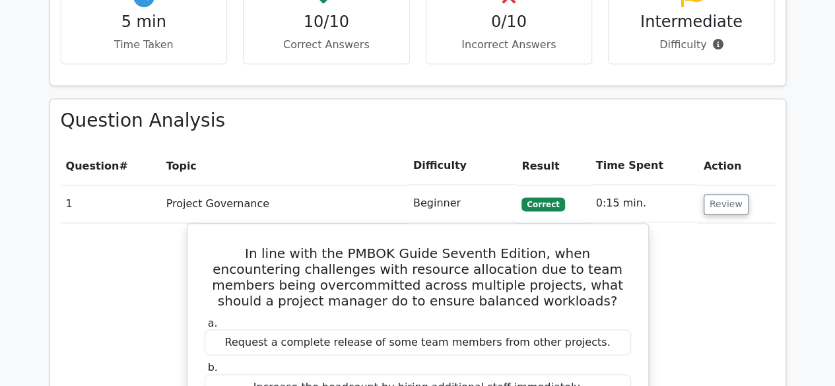
scroll to position [990, 0]
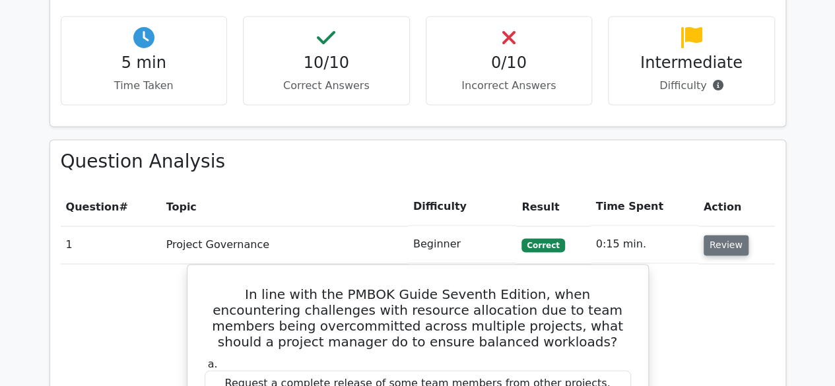
click at [727, 235] on button "Review" at bounding box center [726, 245] width 45 height 20
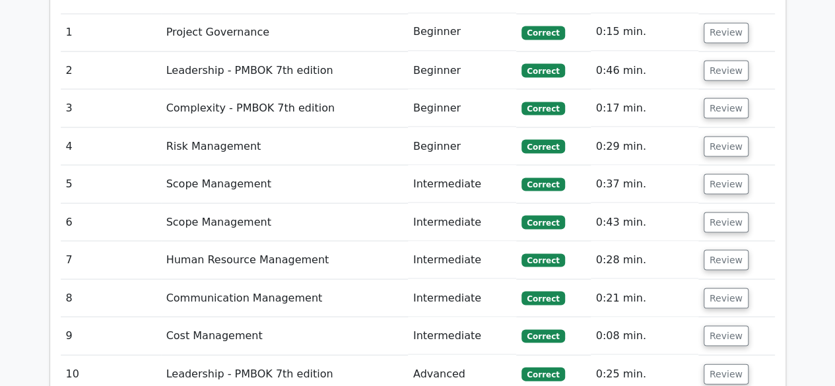
scroll to position [1254, 0]
